Goal: Book appointment/travel/reservation

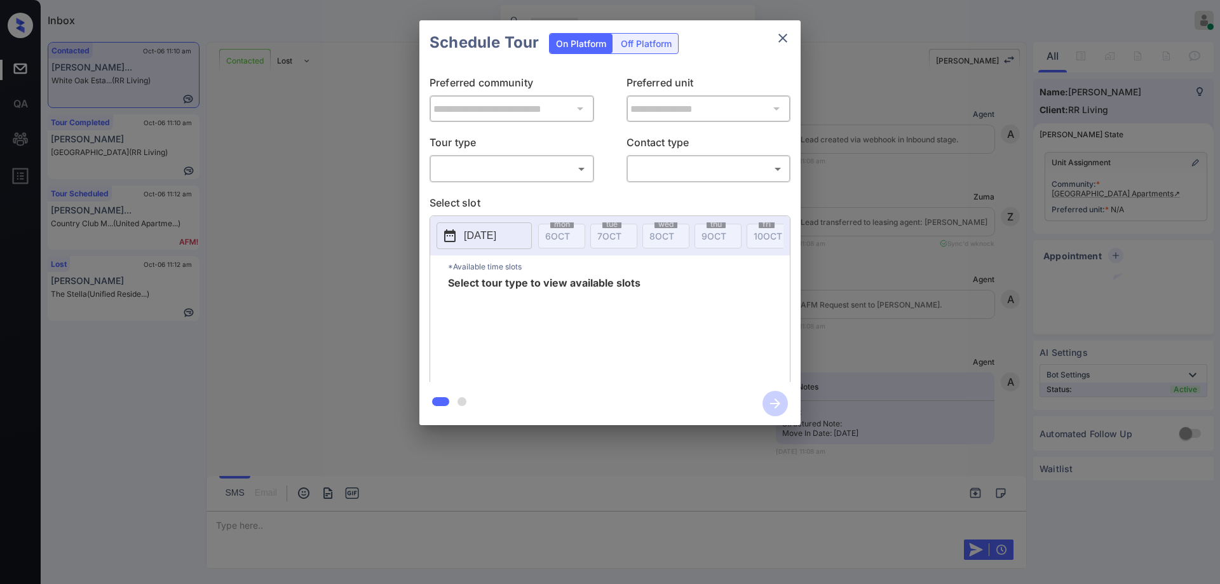
scroll to position [511, 0]
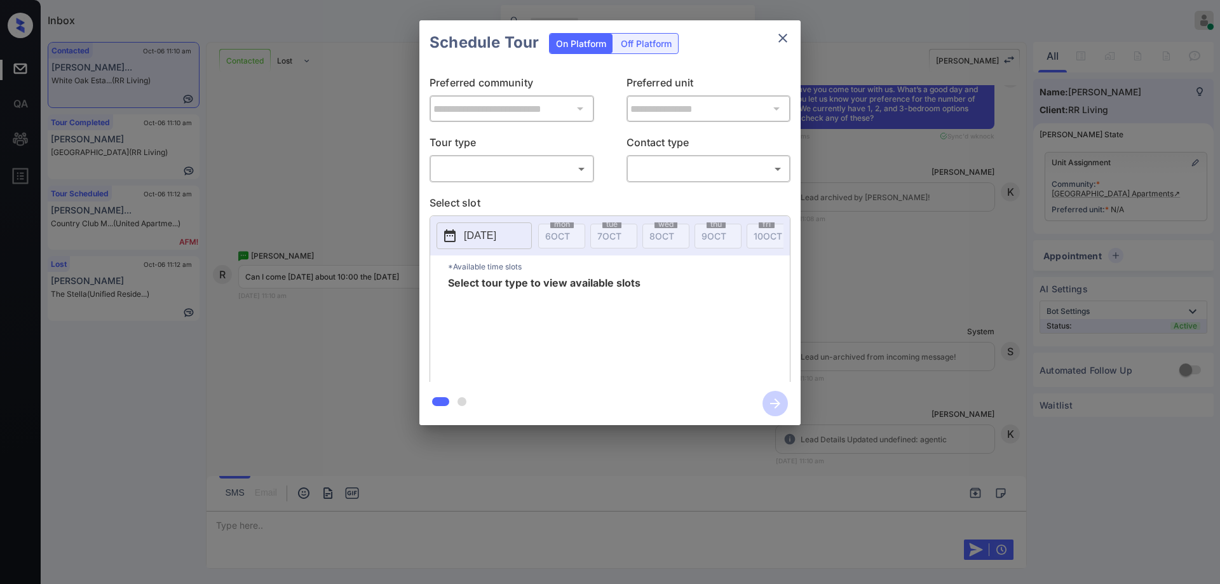
click at [475, 166] on body "Inbox Hope Jatap Online Set yourself offline Set yourself on break Profile Swit…" at bounding box center [610, 292] width 1220 height 584
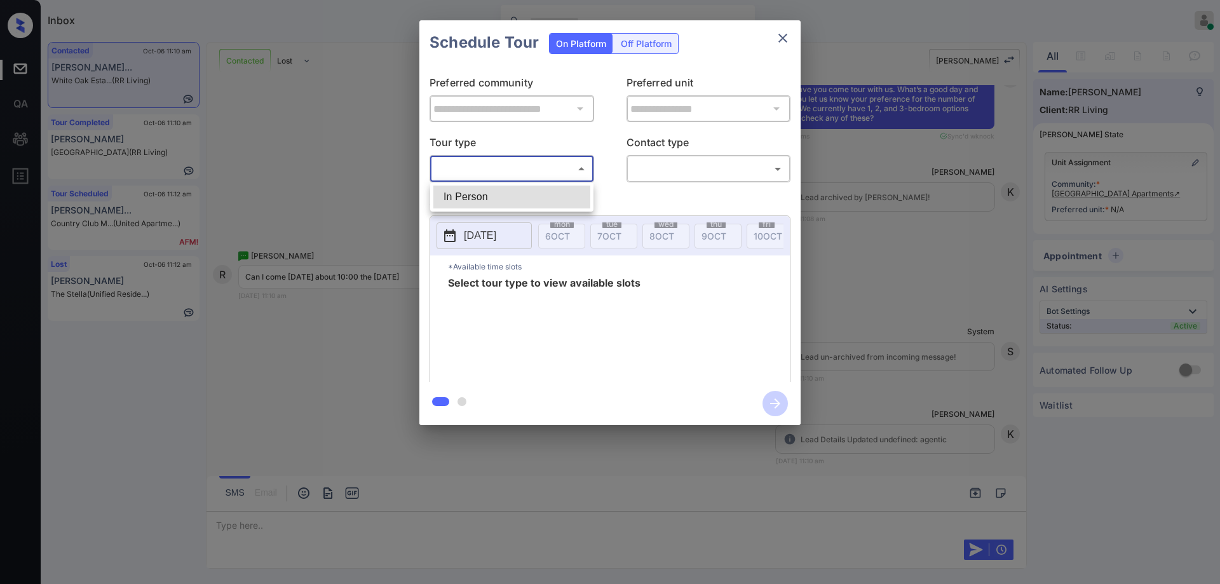
click at [449, 201] on li "In Person" at bounding box center [511, 197] width 157 height 23
type input "********"
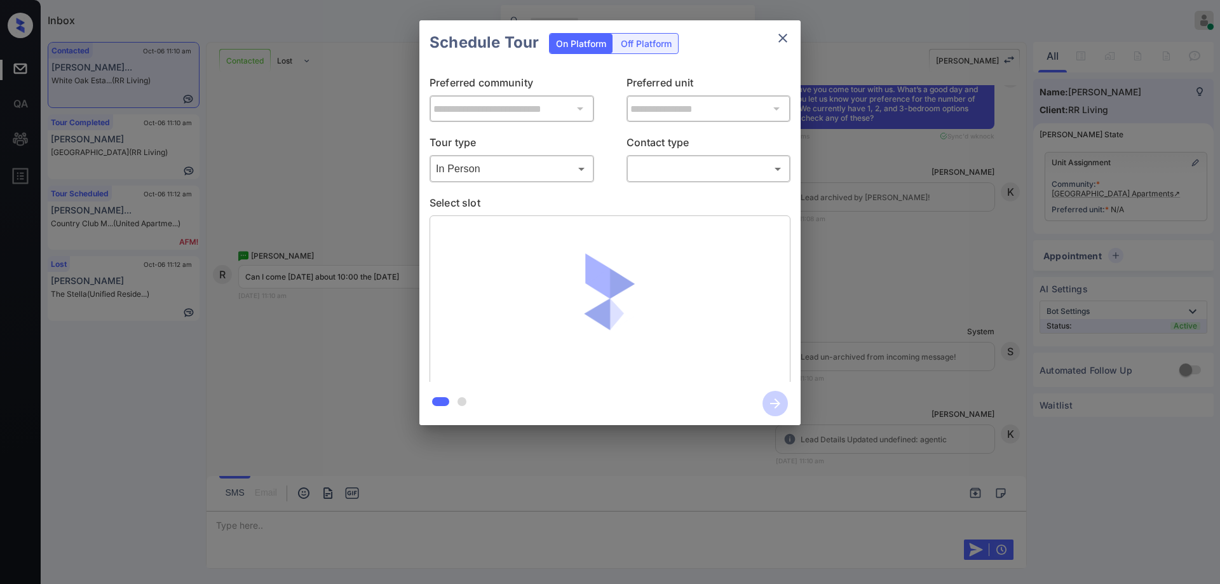
click at [661, 157] on div "​ ​" at bounding box center [708, 168] width 165 height 27
click at [677, 173] on body "Inbox Hope Jatap Online Set yourself offline Set yourself on break Profile Swit…" at bounding box center [610, 292] width 1220 height 584
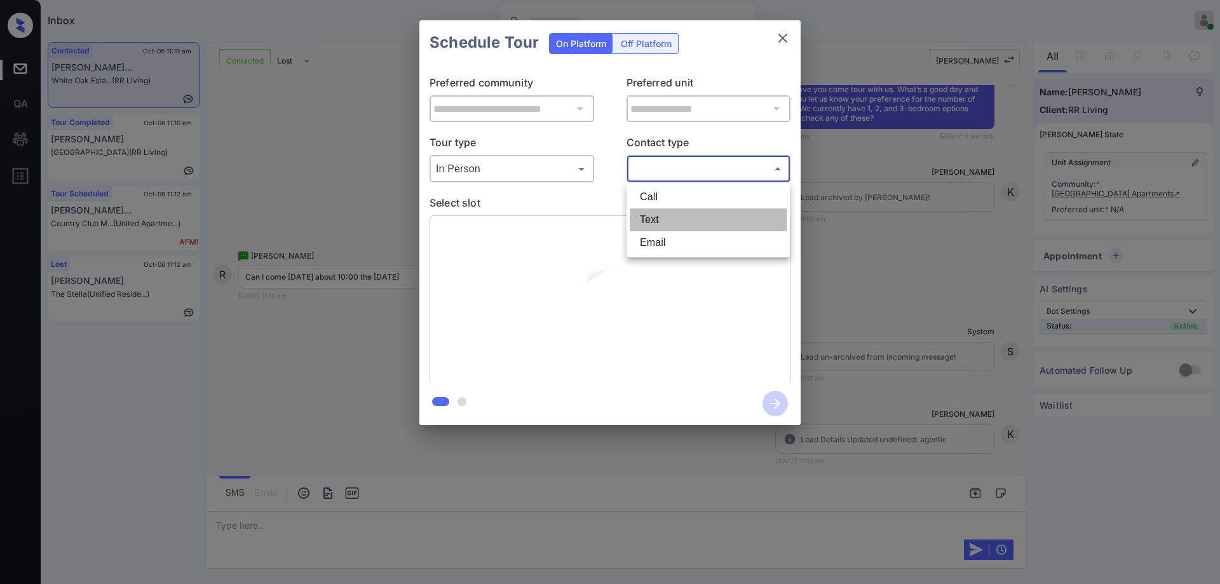
click at [653, 227] on li "Text" at bounding box center [708, 219] width 157 height 23
type input "****"
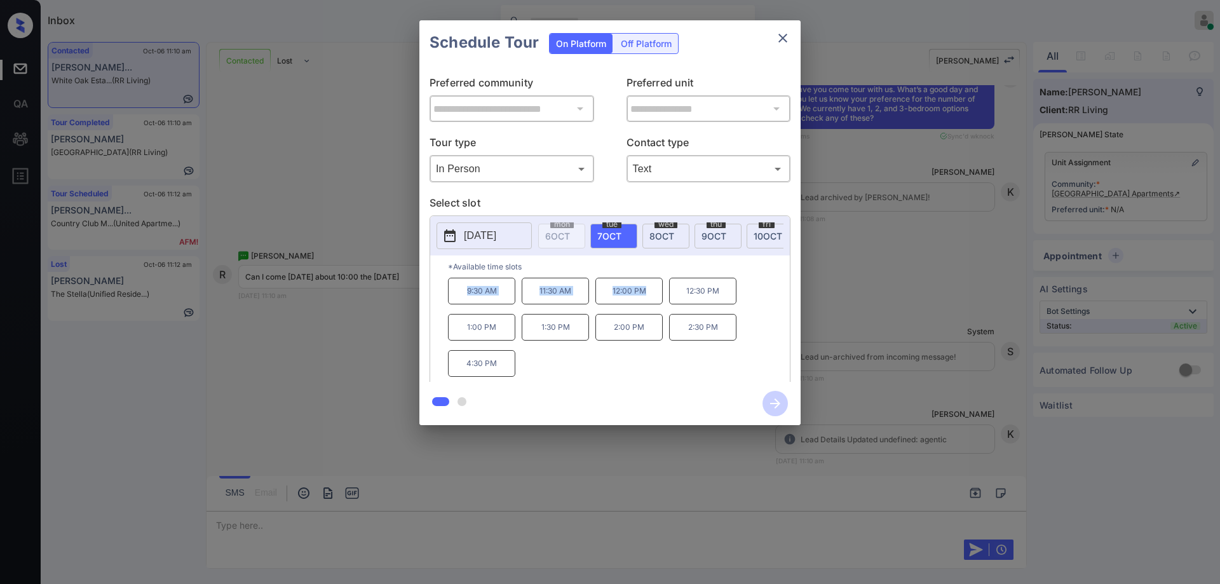
drag, startPoint x: 457, startPoint y: 295, endPoint x: 653, endPoint y: 300, distance: 196.4
click at [653, 300] on div "9:30 AM 11:30 AM 12:00 PM 12:30 PM 1:00 PM 1:30 PM 2:00 PM 2:30 PM 4:30 PM" at bounding box center [619, 329] width 342 height 102
copy div "9:30 AM 11:30 AM 12:00 PM"
click at [783, 27] on button "close" at bounding box center [782, 37] width 25 height 25
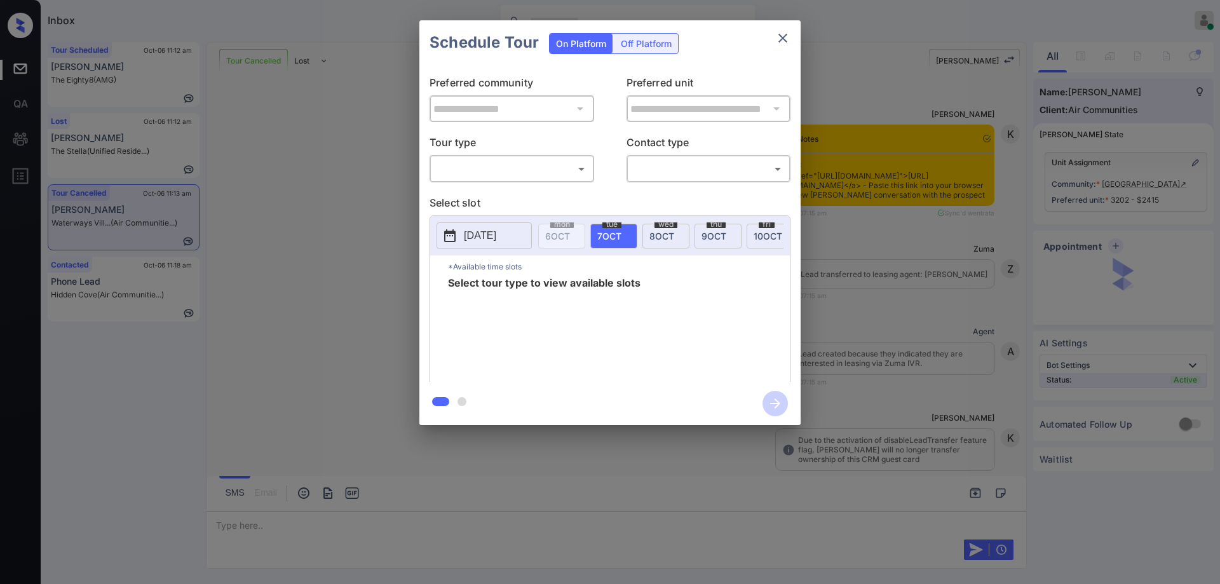
scroll to position [12403, 0]
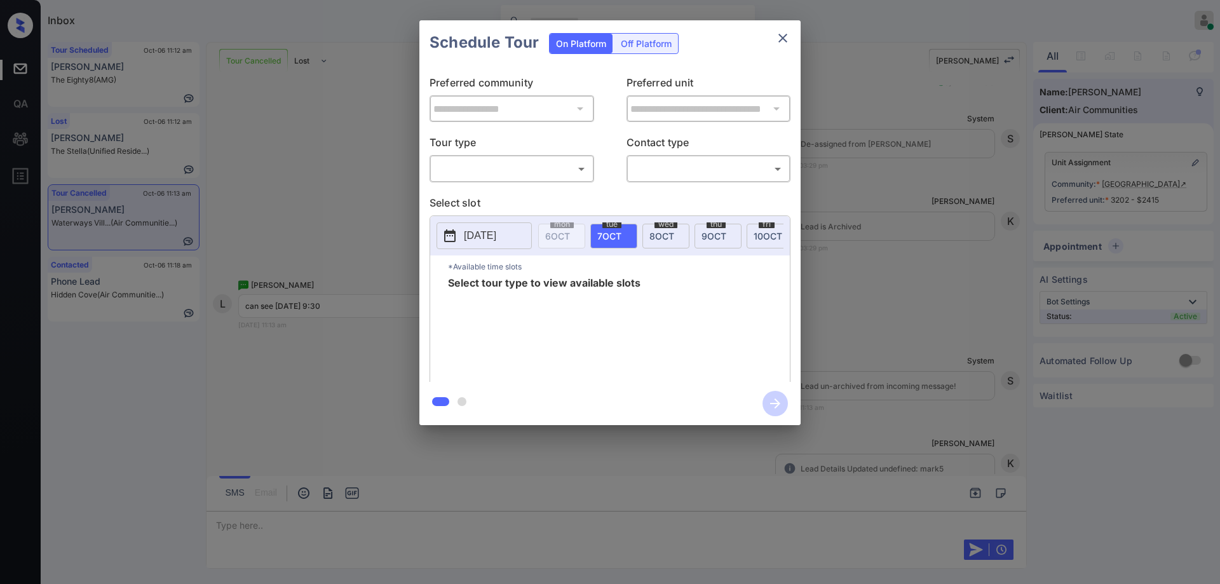
click at [513, 173] on body "Inbox Hope Jatap Online Set yourself offline Set yourself on break Profile Swit…" at bounding box center [610, 292] width 1220 height 584
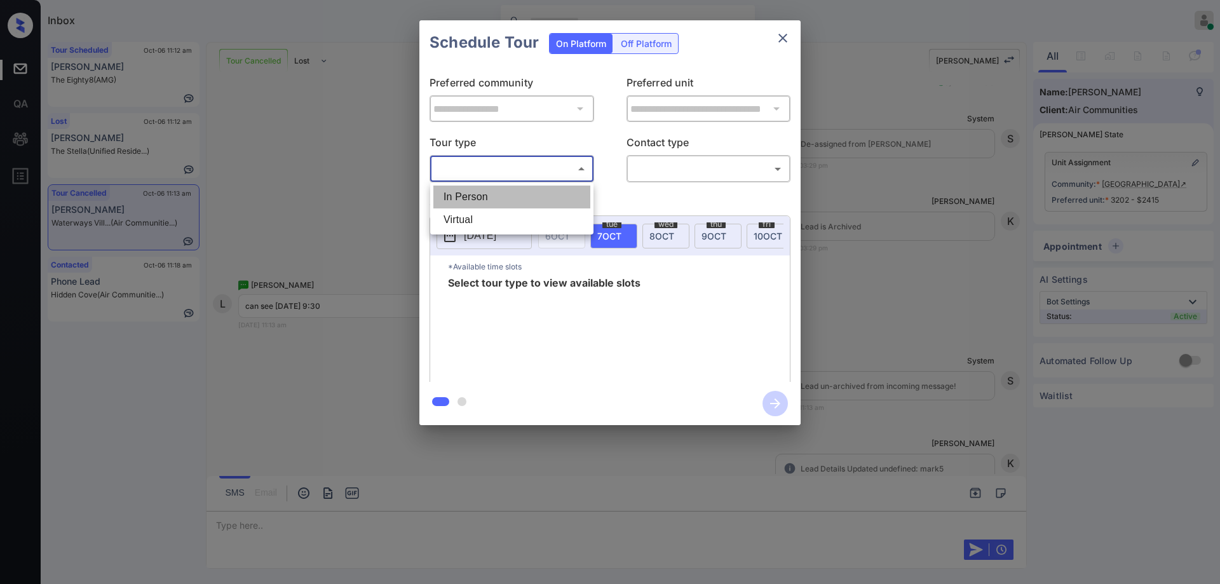
click at [480, 196] on li "In Person" at bounding box center [511, 197] width 157 height 23
type input "********"
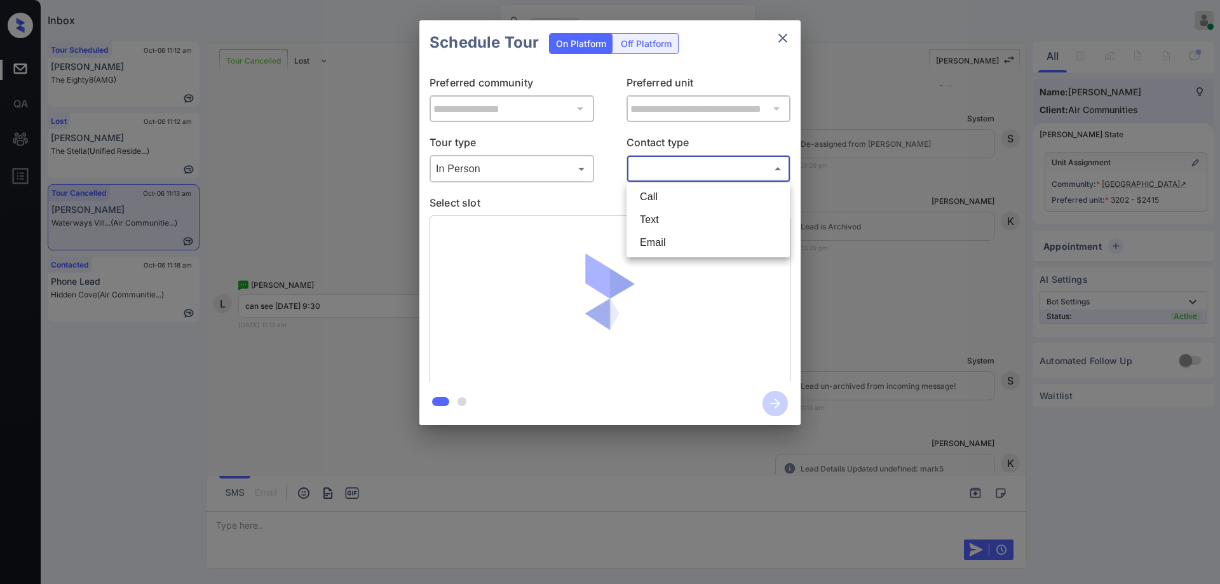
click at [720, 168] on body "Inbox Hope Jatap Online Set yourself offline Set yourself on break Profile Swit…" at bounding box center [610, 292] width 1220 height 584
click at [681, 210] on li "Text" at bounding box center [708, 219] width 157 height 23
type input "****"
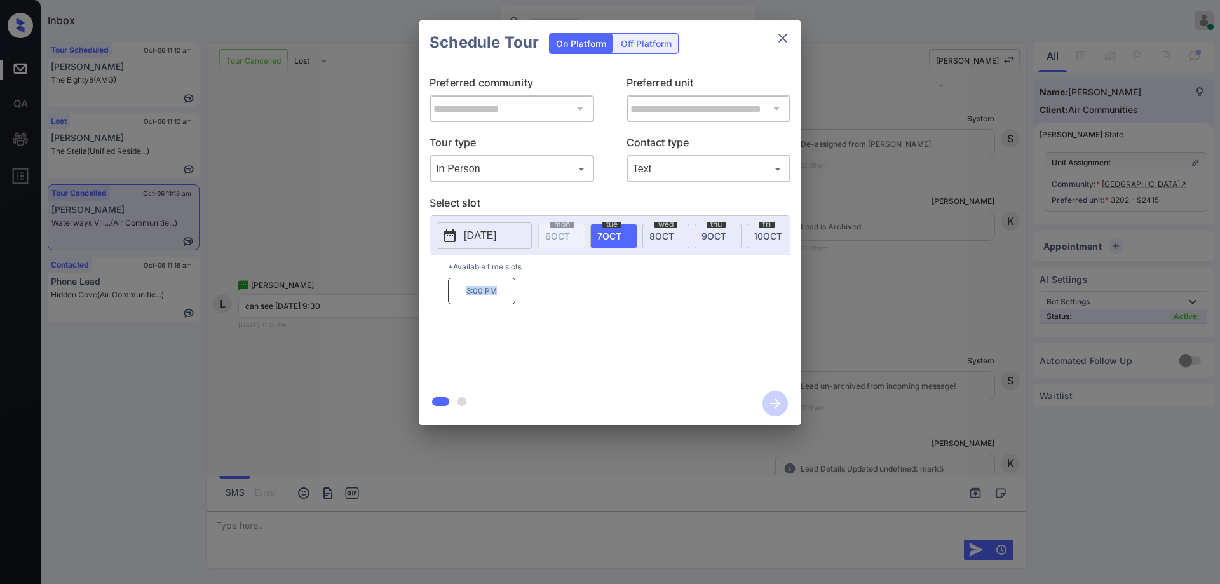
drag, startPoint x: 505, startPoint y: 299, endPoint x: 453, endPoint y: 301, distance: 52.1
click at [453, 301] on p "3:00 PM" at bounding box center [481, 291] width 67 height 27
copy p "3:00 PM"
click at [660, 226] on span "wed" at bounding box center [665, 224] width 23 height 8
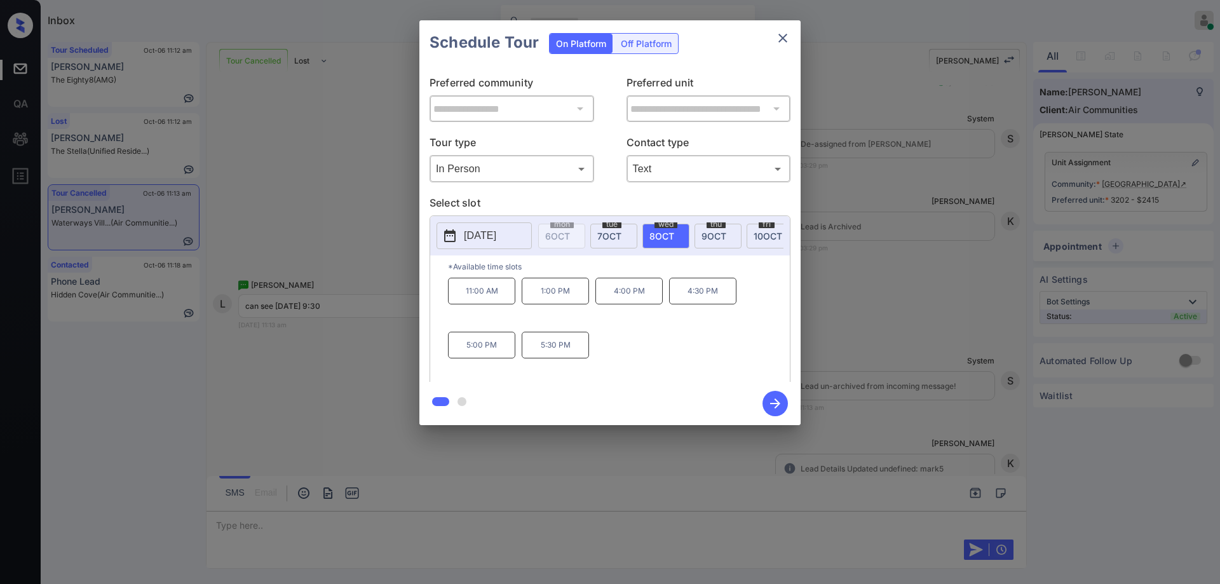
click at [305, 383] on div "**********" at bounding box center [610, 222] width 1220 height 445
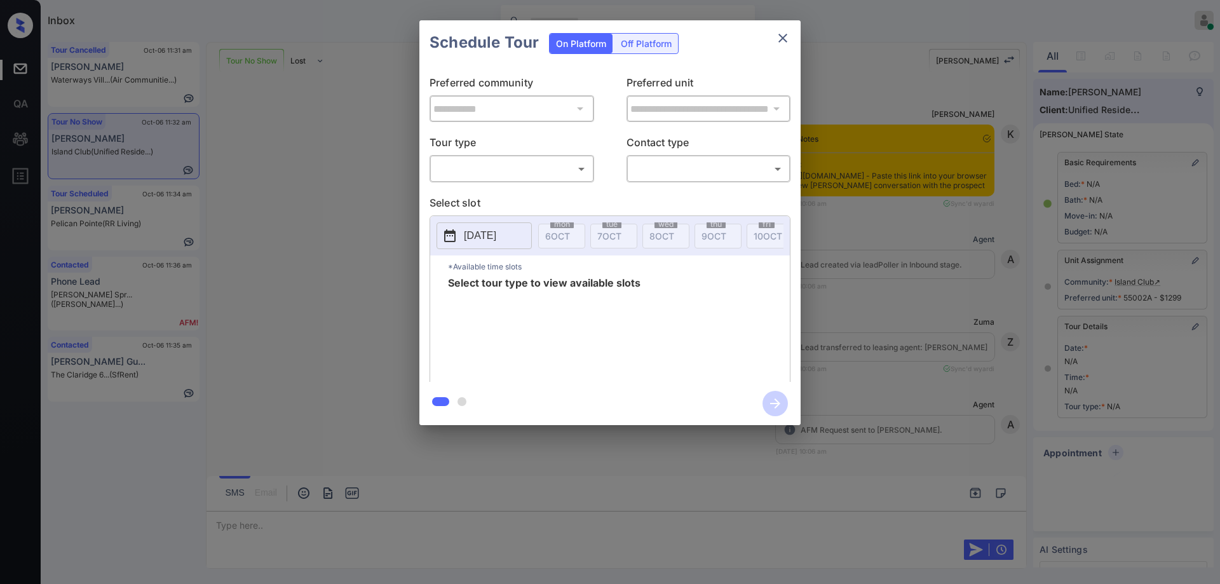
scroll to position [56, 0]
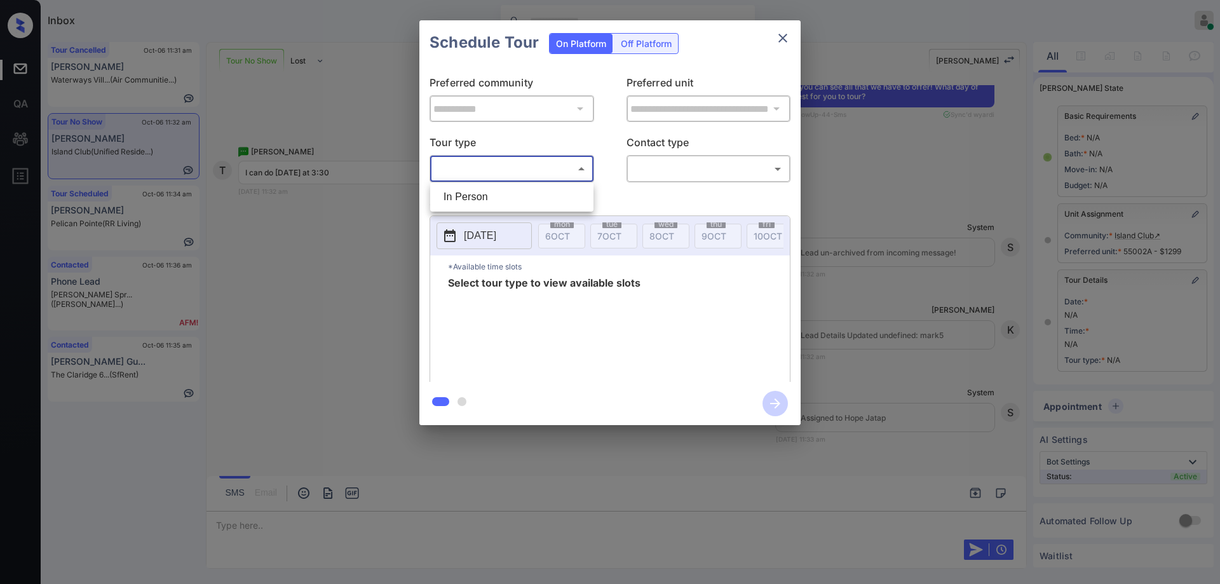
drag, startPoint x: 508, startPoint y: 171, endPoint x: 485, endPoint y: 189, distance: 29.4
click at [506, 170] on body "Inbox Hope Jatap Online Set yourself offline Set yourself on break Profile Swit…" at bounding box center [610, 292] width 1220 height 584
click at [480, 201] on li "In Person" at bounding box center [511, 197] width 157 height 23
type input "********"
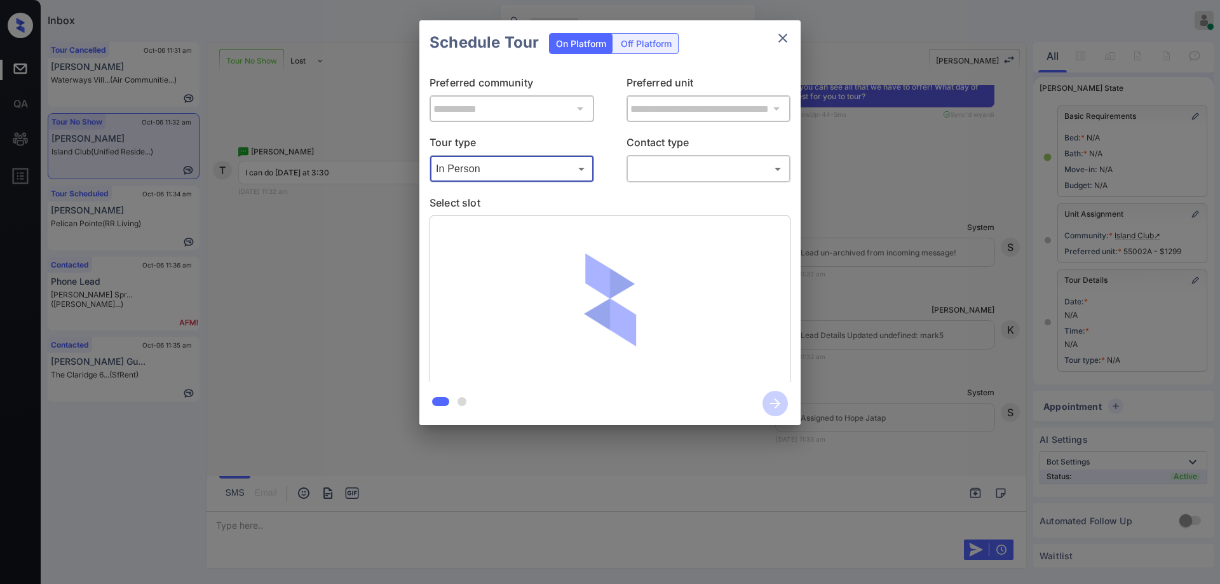
click at [673, 164] on body "Inbox Hope Jatap Online Set yourself offline Set yourself on break Profile Swit…" at bounding box center [610, 292] width 1220 height 584
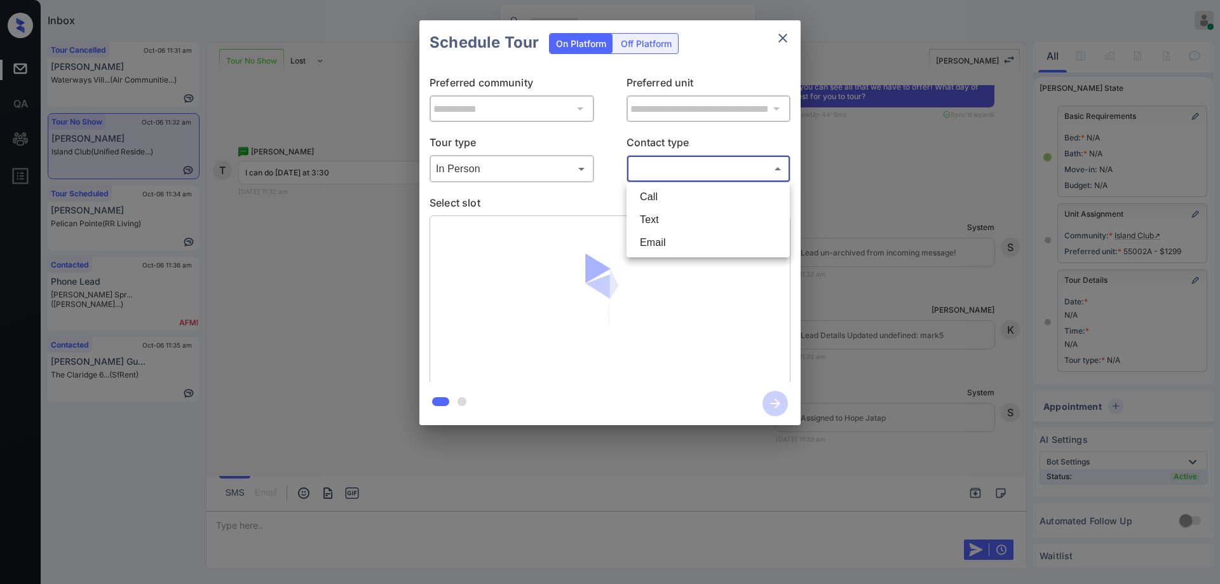
click at [668, 226] on li "Text" at bounding box center [708, 219] width 157 height 23
type input "****"
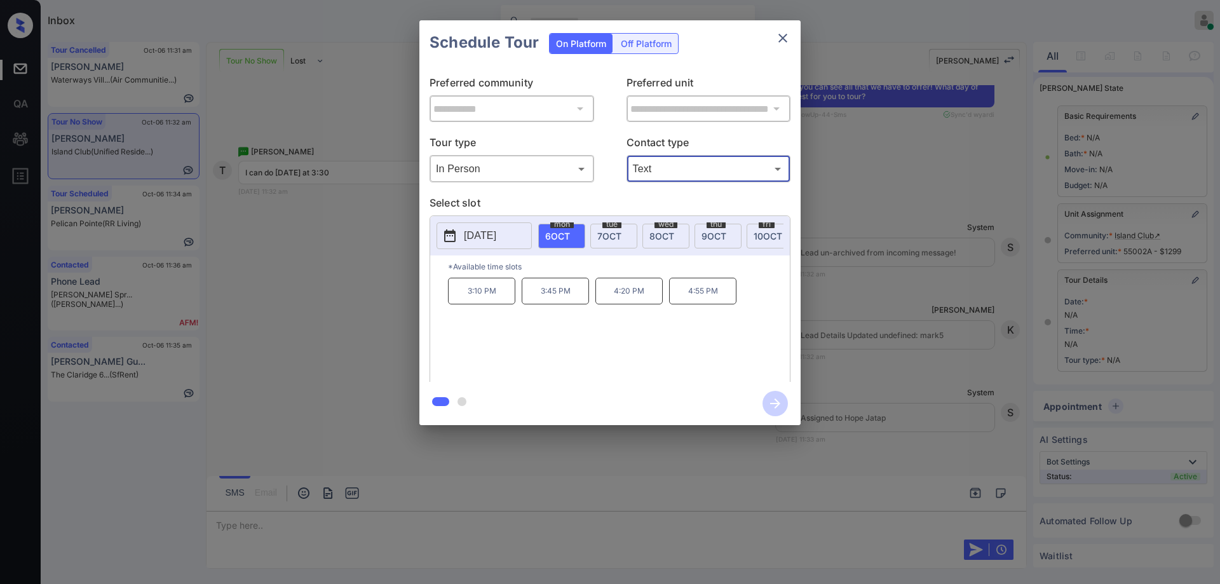
click at [581, 298] on p "3:45 PM" at bounding box center [555, 291] width 67 height 27
click at [267, 449] on div at bounding box center [610, 292] width 1220 height 584
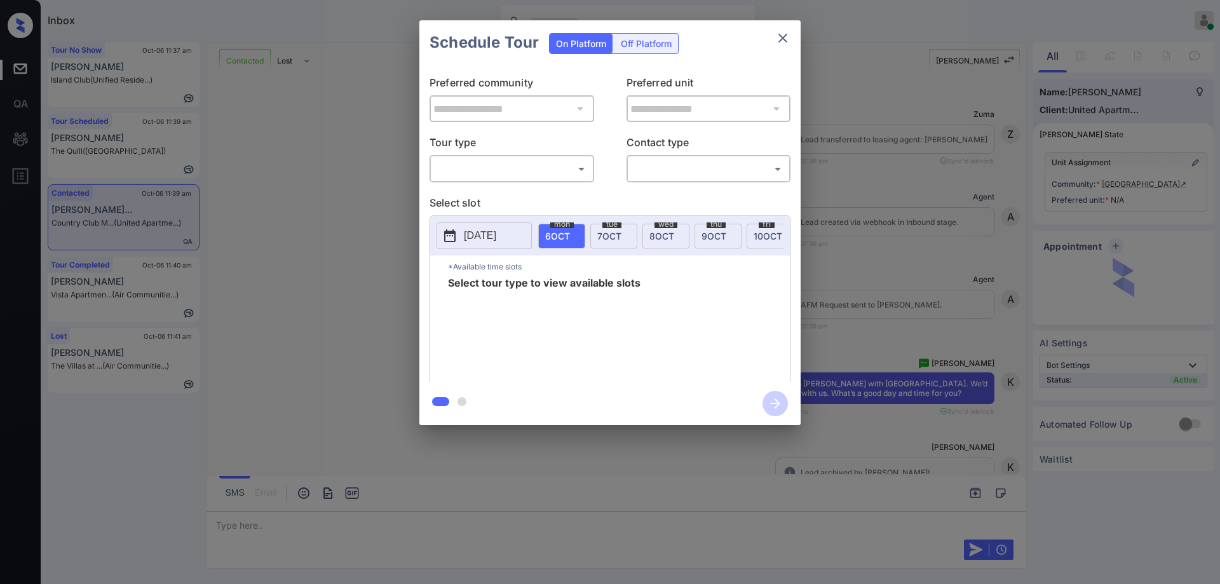
scroll to position [2073, 0]
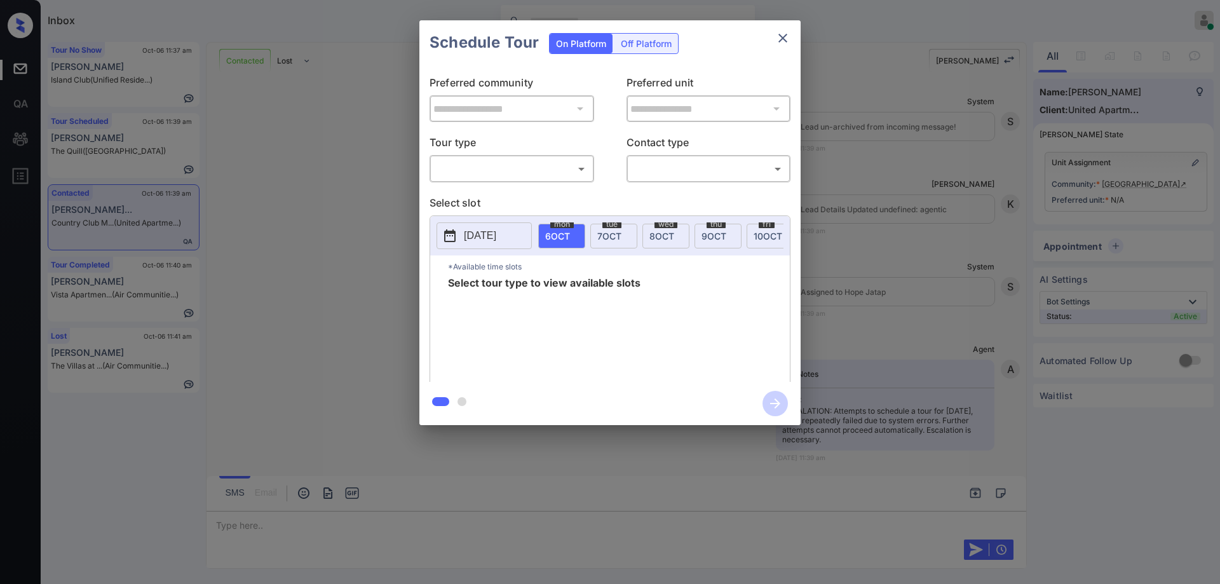
click at [524, 165] on body "Inbox Hope Jatap Online Set yourself offline Set yourself on break Profile Swit…" at bounding box center [610, 292] width 1220 height 584
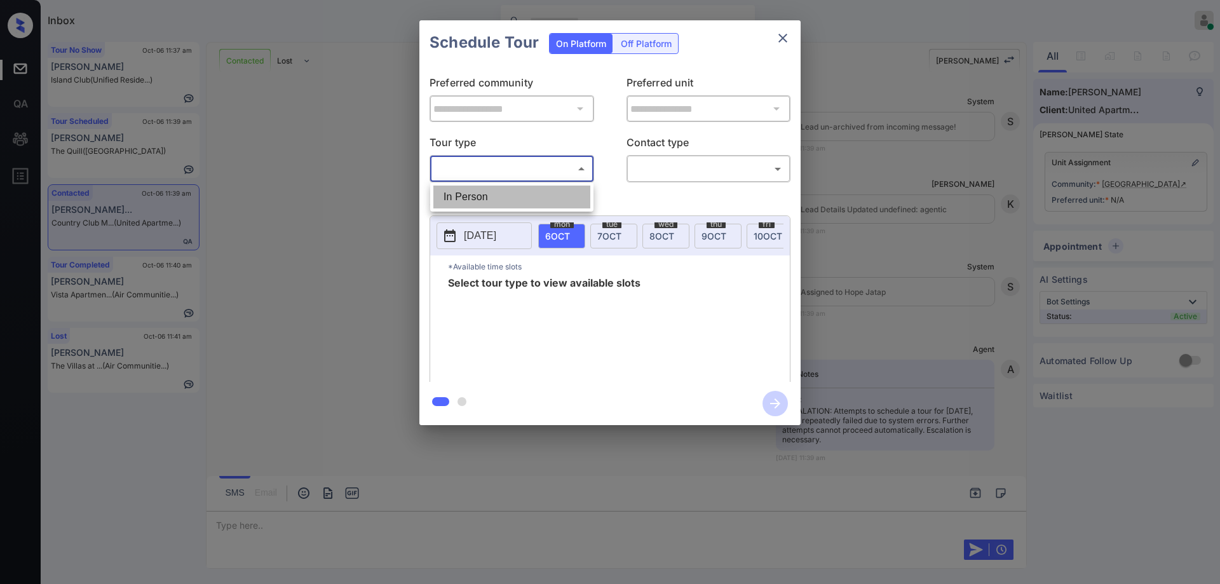
click at [481, 198] on li "In Person" at bounding box center [511, 197] width 157 height 23
type input "********"
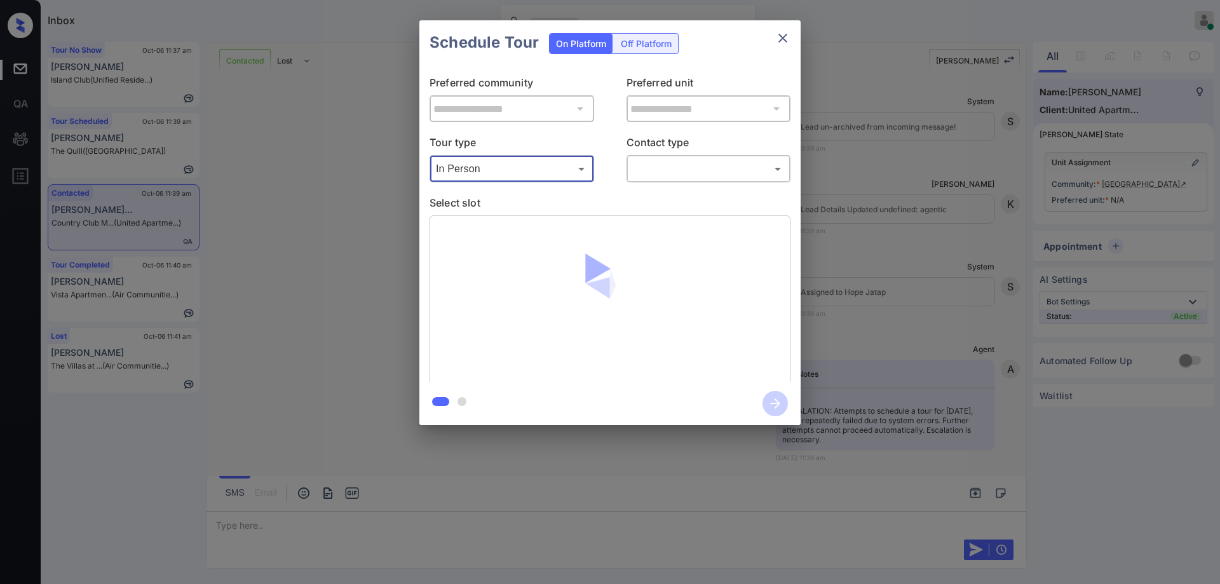
click at [700, 161] on body "Inbox Hope Jatap Online Set yourself offline Set yourself on break Profile Swit…" at bounding box center [610, 292] width 1220 height 584
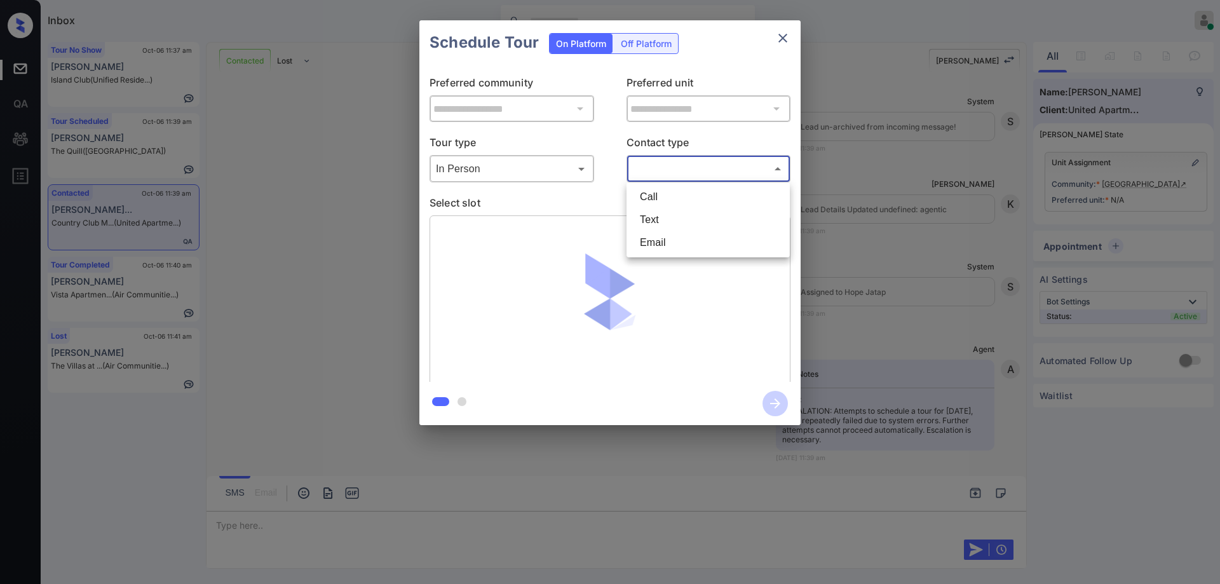
click at [658, 218] on li "Text" at bounding box center [708, 219] width 157 height 23
type input "****"
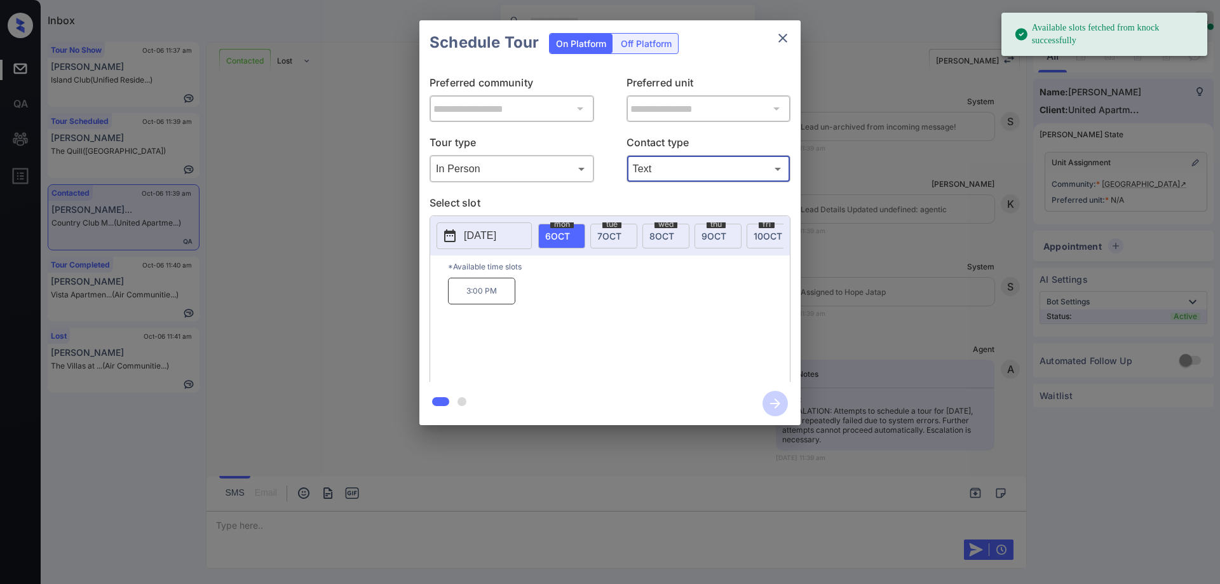
click at [610, 234] on span "7 OCT" at bounding box center [609, 236] width 24 height 11
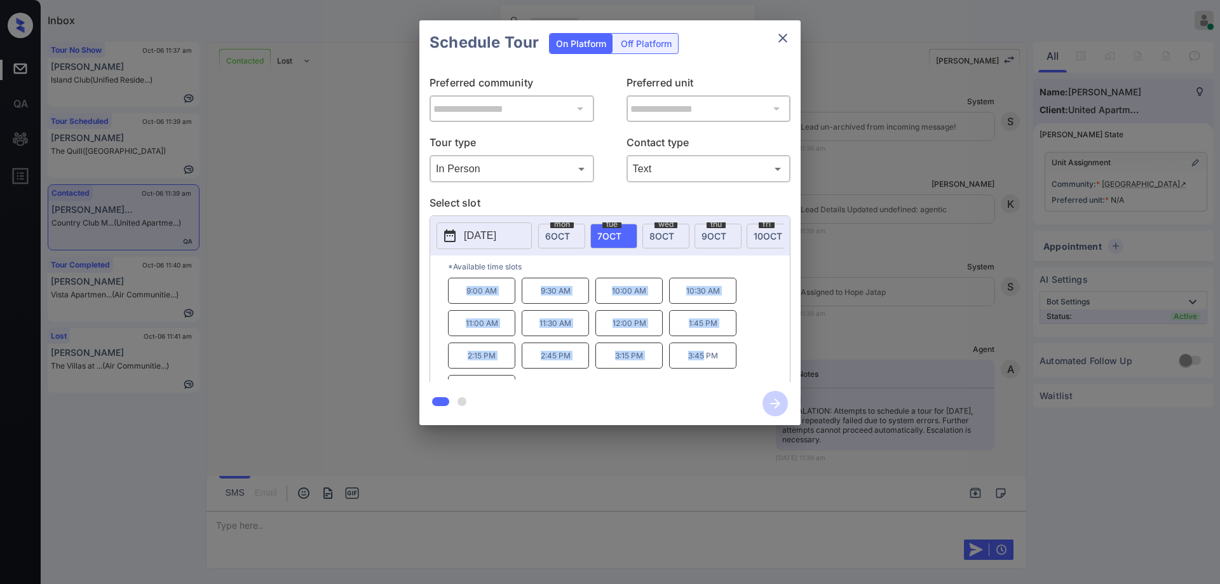
scroll to position [22, 0]
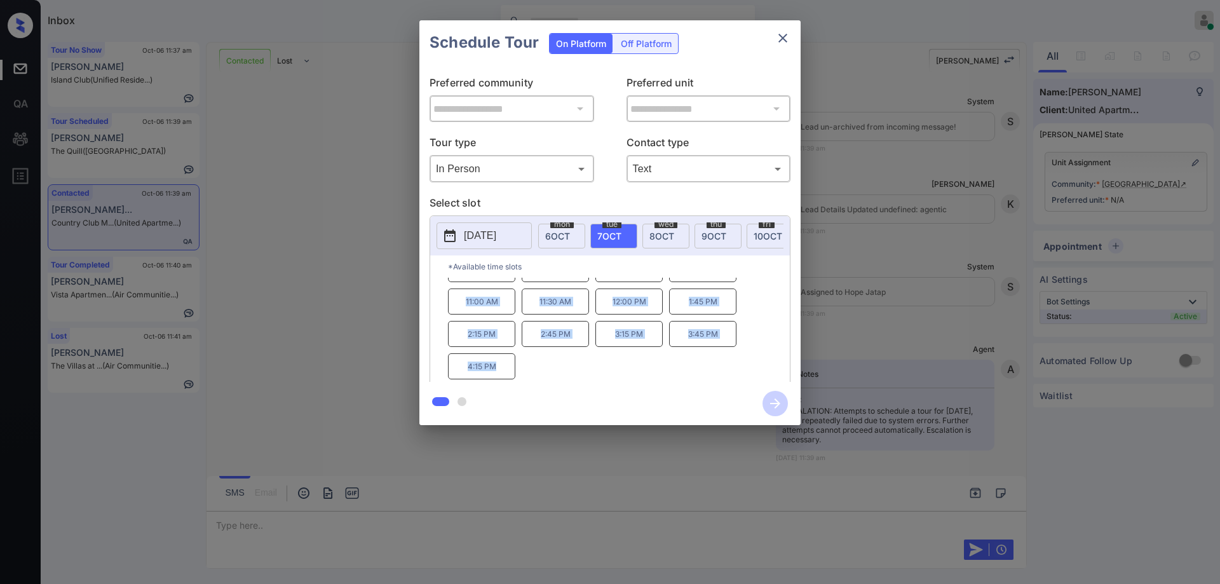
drag, startPoint x: 457, startPoint y: 297, endPoint x: 652, endPoint y: 384, distance: 213.0
click at [741, 393] on div "**********" at bounding box center [609, 222] width 381 height 405
copy div "9:00 AM 9:30 AM 10:00 AM 10:30 AM 11:00 AM 11:30 AM 12:00 PM 1:45 PM 2:15 PM 2:…"
click at [781, 37] on icon "close" at bounding box center [782, 38] width 9 height 9
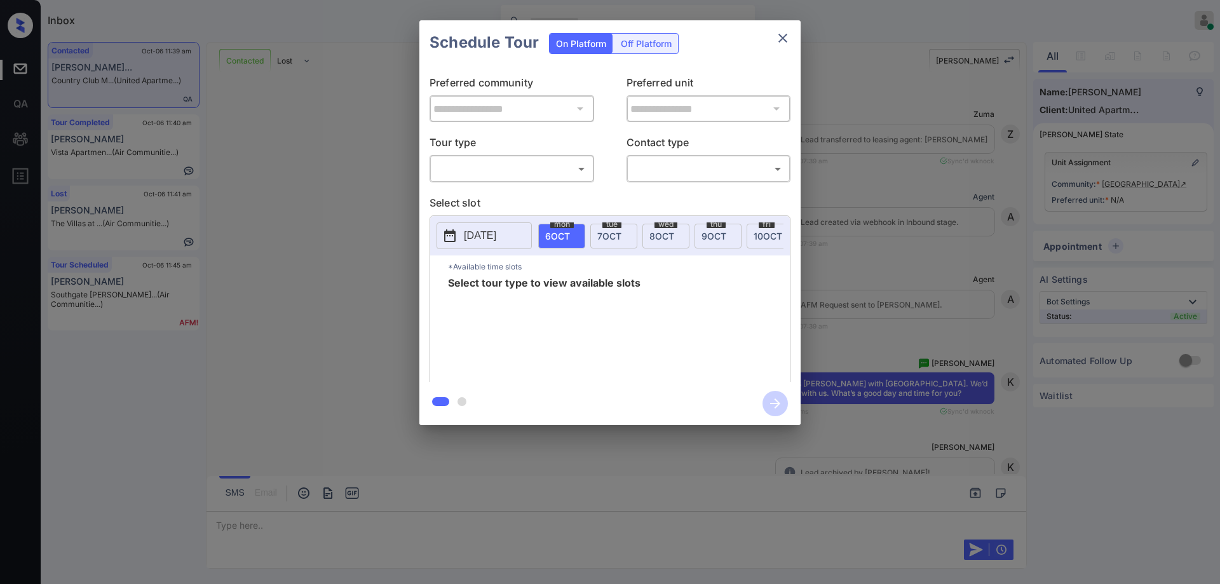
scroll to position [89, 0]
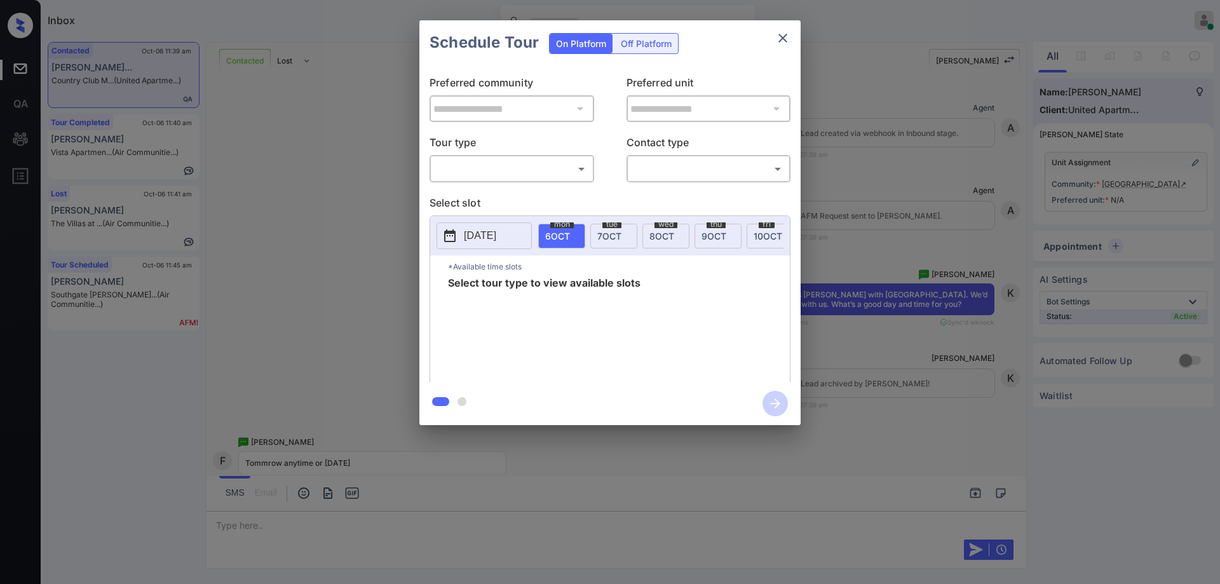
click at [785, 38] on icon "close" at bounding box center [782, 37] width 15 height 15
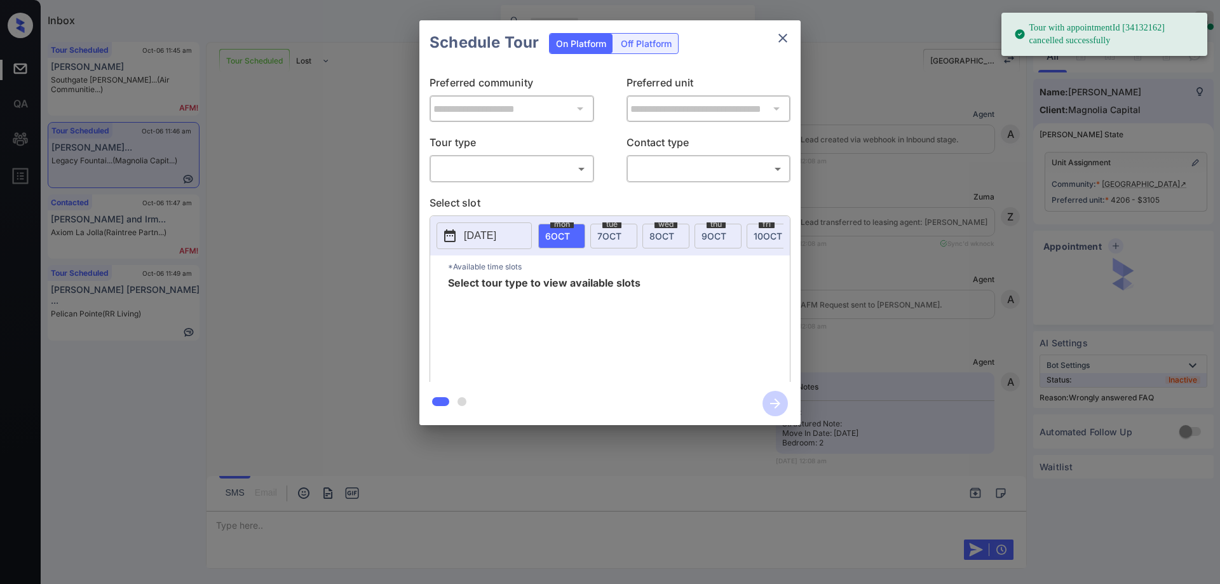
scroll to position [2817, 0]
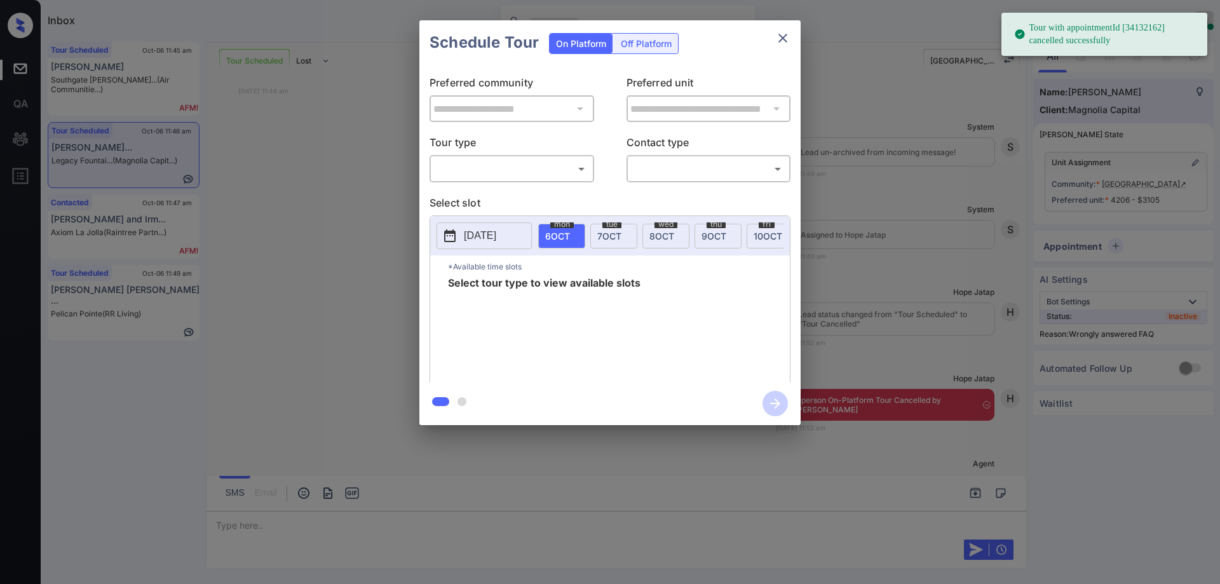
click at [506, 156] on div "​ ​" at bounding box center [512, 168] width 165 height 27
click at [497, 169] on body "Tour with appointmentId [34132162] cancelled successfully Inbox Hope Jatap Onli…" at bounding box center [610, 292] width 1220 height 584
click at [468, 203] on li "In Person" at bounding box center [511, 197] width 157 height 23
type input "********"
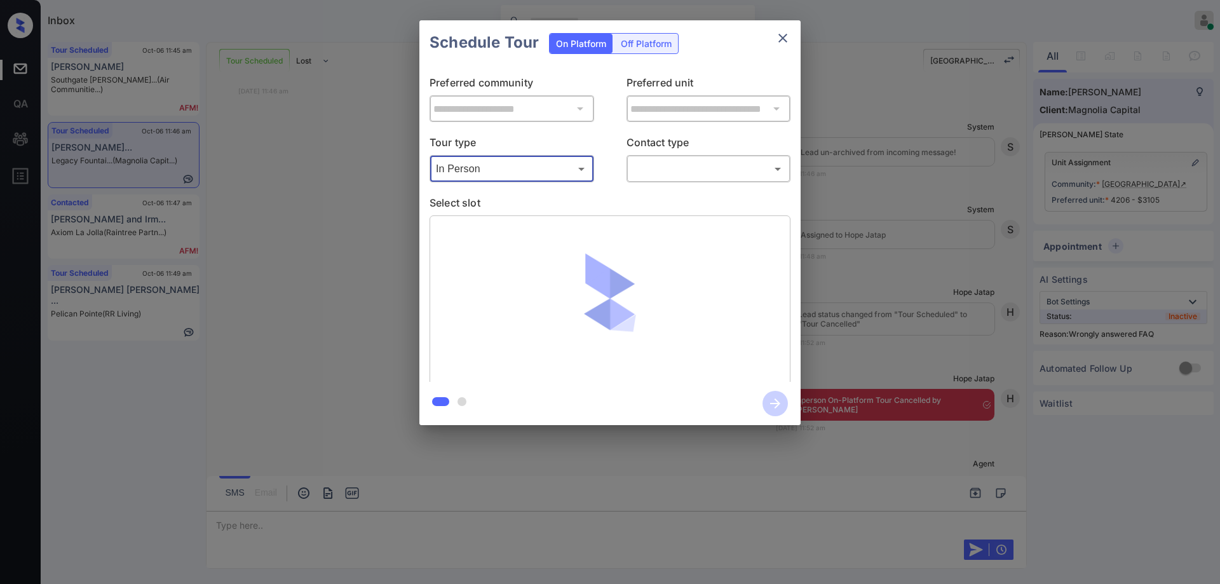
click at [699, 169] on body "Inbox Hope Jatap Online Set yourself offline Set yourself on break Profile Swit…" at bounding box center [610, 292] width 1220 height 584
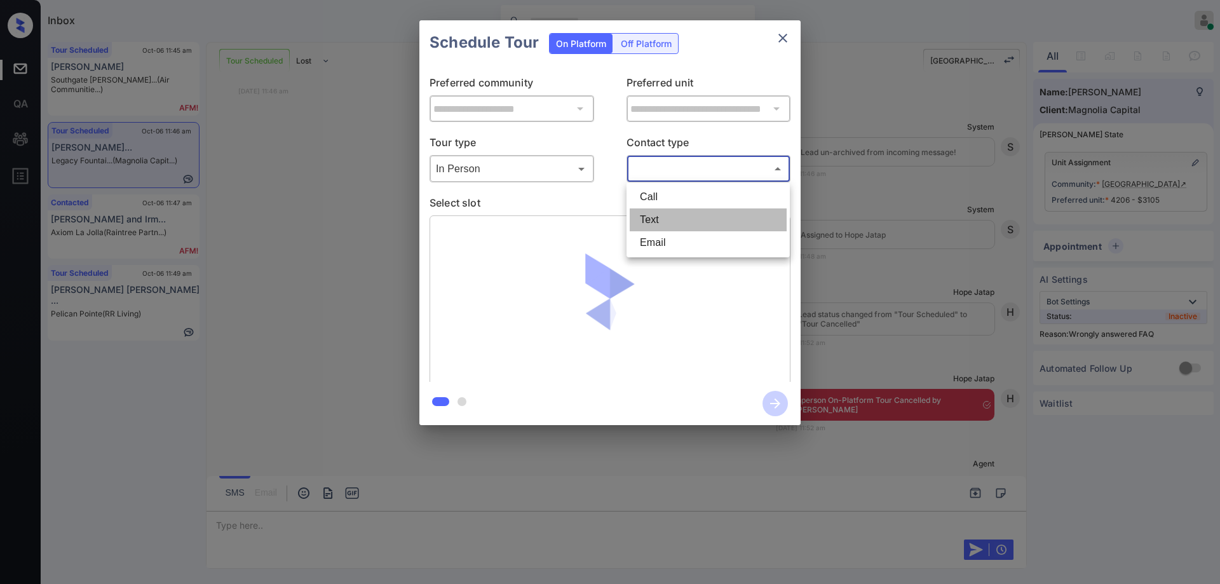
click at [659, 219] on li "Text" at bounding box center [708, 219] width 157 height 23
type input "****"
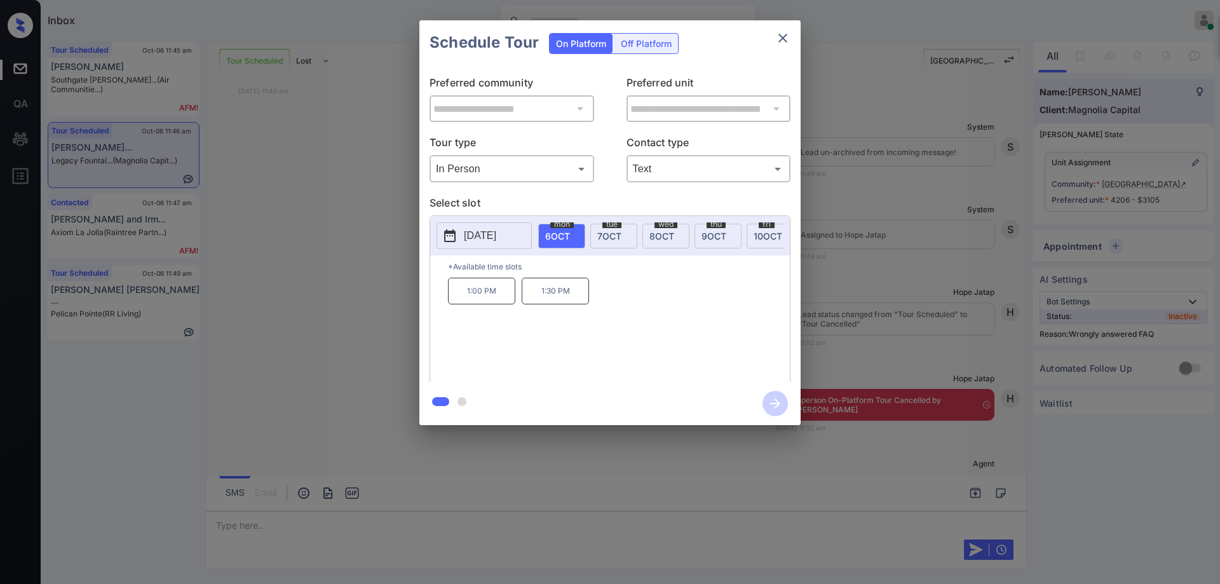
click at [609, 231] on span "[DATE]" at bounding box center [609, 236] width 24 height 11
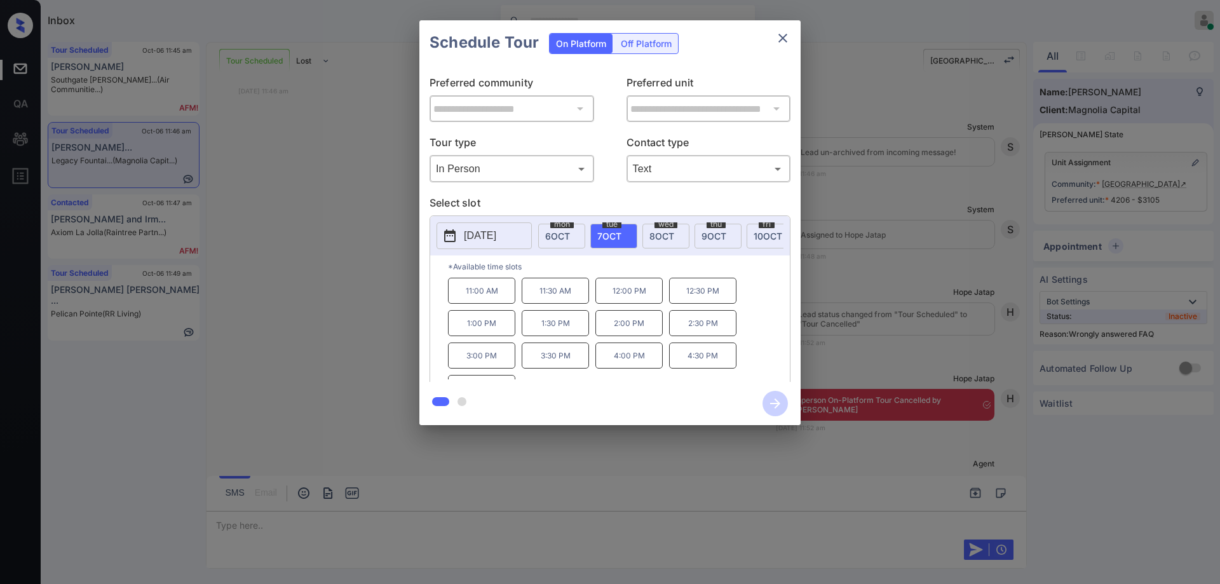
scroll to position [22, 0]
drag, startPoint x: 499, startPoint y: 369, endPoint x: 463, endPoint y: 373, distance: 37.0
click at [463, 373] on p "5:00 PM" at bounding box center [481, 366] width 67 height 26
copy p "5:00 PM"
click at [668, 222] on div "[DATE] 6 OCT [DATE] [DATE] [DATE] [DATE] [DATE] [DATE] [DATE] [DATE] [DATE] [DA…" at bounding box center [610, 235] width 360 height 39
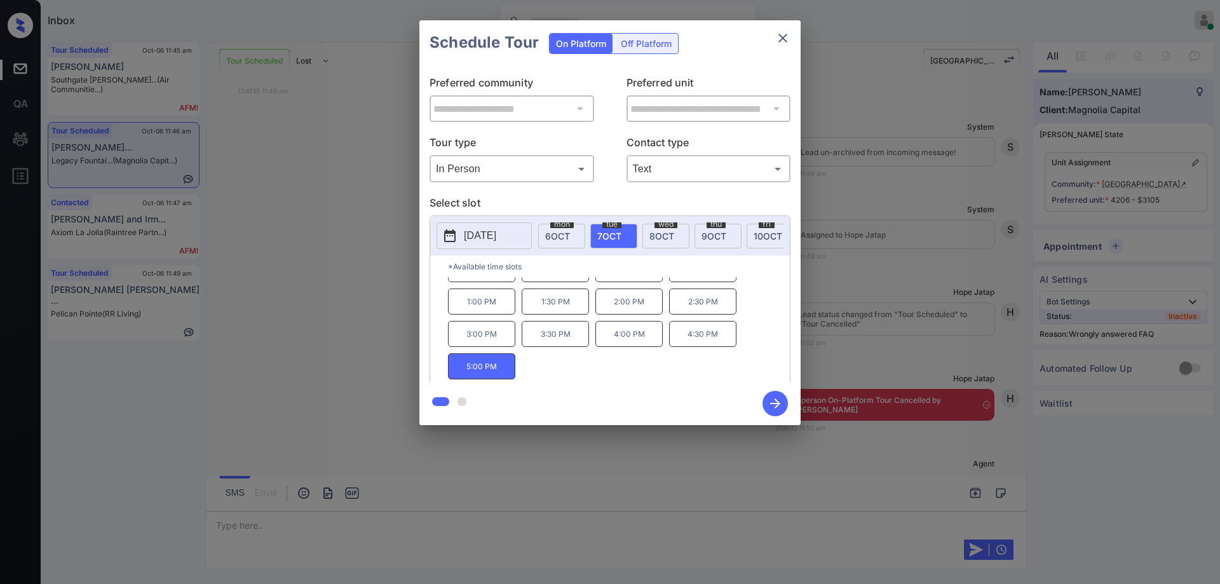
click at [667, 232] on span "[DATE]" at bounding box center [661, 236] width 25 height 11
drag, startPoint x: 587, startPoint y: 365, endPoint x: 536, endPoint y: 367, distance: 51.5
click at [536, 367] on p "5:30 PM" at bounding box center [555, 366] width 67 height 26
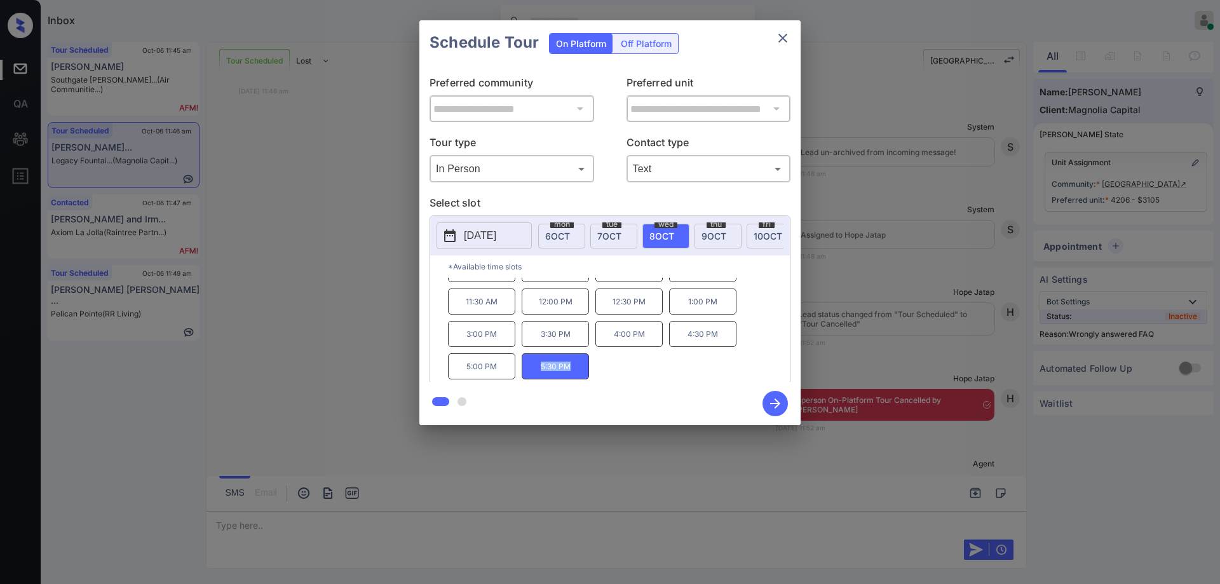
copy p "5:30 PM"
click at [881, 206] on div "**********" at bounding box center [610, 222] width 1220 height 445
